Goal: Task Accomplishment & Management: Use online tool/utility

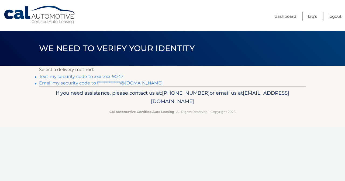
click at [115, 76] on link "Text my security code to xxx-xxx-9047" at bounding box center [81, 76] width 84 height 5
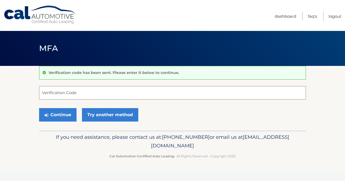
click at [112, 92] on input "Verification Code" at bounding box center [172, 92] width 267 height 13
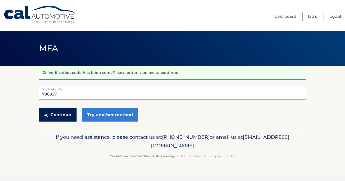
type input "796827"
click at [65, 116] on button "Continue" at bounding box center [57, 114] width 37 height 13
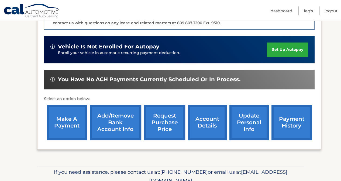
scroll to position [154, 0]
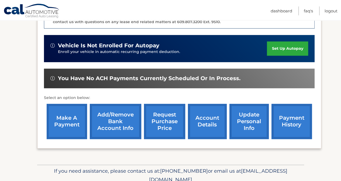
click at [68, 109] on link "make a payment" at bounding box center [67, 121] width 40 height 35
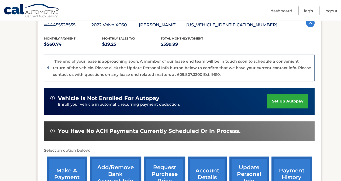
scroll to position [101, 0]
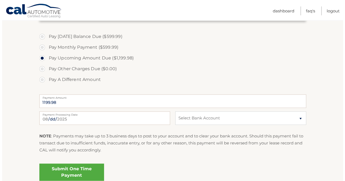
scroll to position [194, 0]
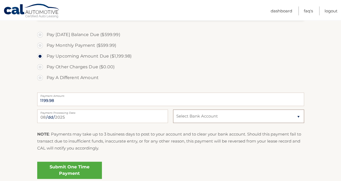
click at [196, 113] on select "Select Bank Account Checking SOFI BANK, NATIONAL ASSOCIATION *****8600 Checking…" at bounding box center [238, 116] width 131 height 13
select select "Y2ZmZDNmODMtNDI5Zi00OTU2LWFmZDUtNDc3ZDgzNThhMWIz"
click at [173, 110] on select "Select Bank Account Checking SOFI BANK, NATIONAL ASSOCIATION *****8600 Checking…" at bounding box center [238, 116] width 131 height 13
click at [82, 168] on link "Submit One Time Payment" at bounding box center [69, 170] width 65 height 17
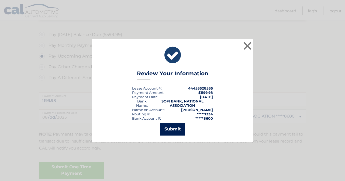
click at [169, 128] on button "Submit" at bounding box center [172, 129] width 25 height 13
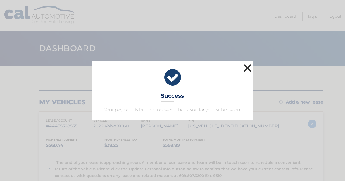
click at [249, 72] on button "×" at bounding box center [247, 68] width 11 height 11
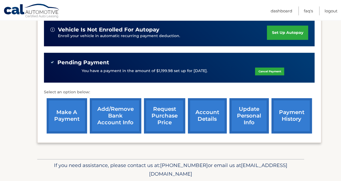
scroll to position [182, 0]
